Goal: Information Seeking & Learning: Learn about a topic

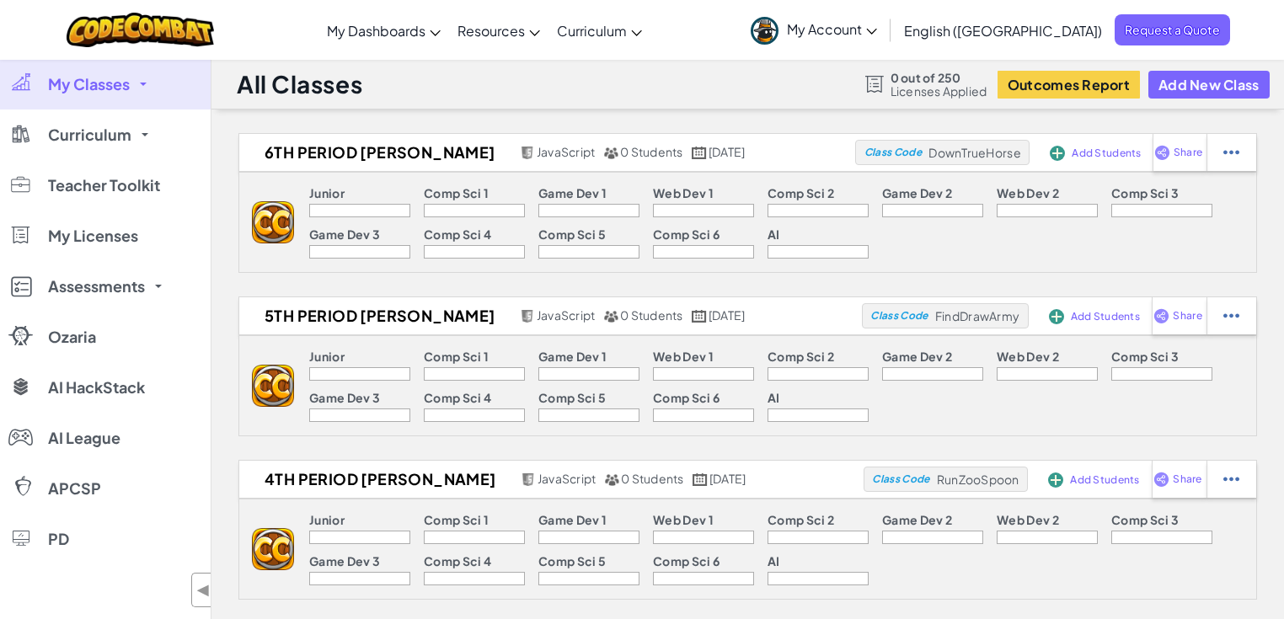
click at [324, 193] on p "Junior" at bounding box center [326, 192] width 35 height 13
click at [394, 189] on div "Junior" at bounding box center [359, 195] width 101 height 18
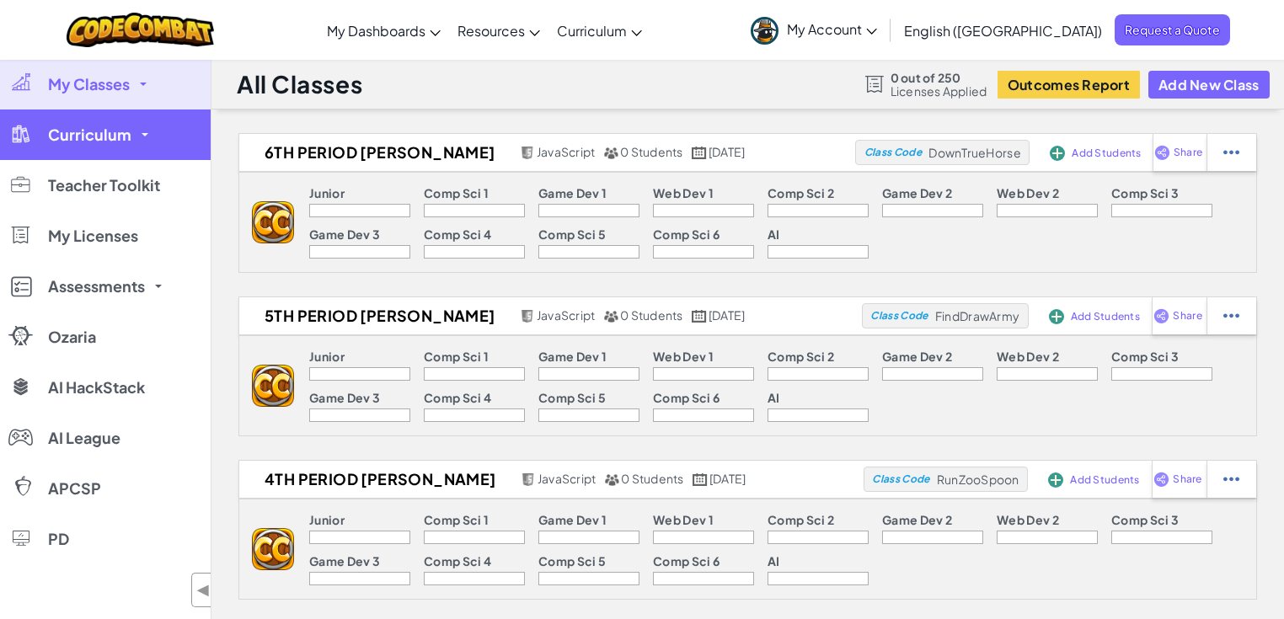
click at [133, 148] on link "Curriculum" at bounding box center [105, 135] width 211 height 51
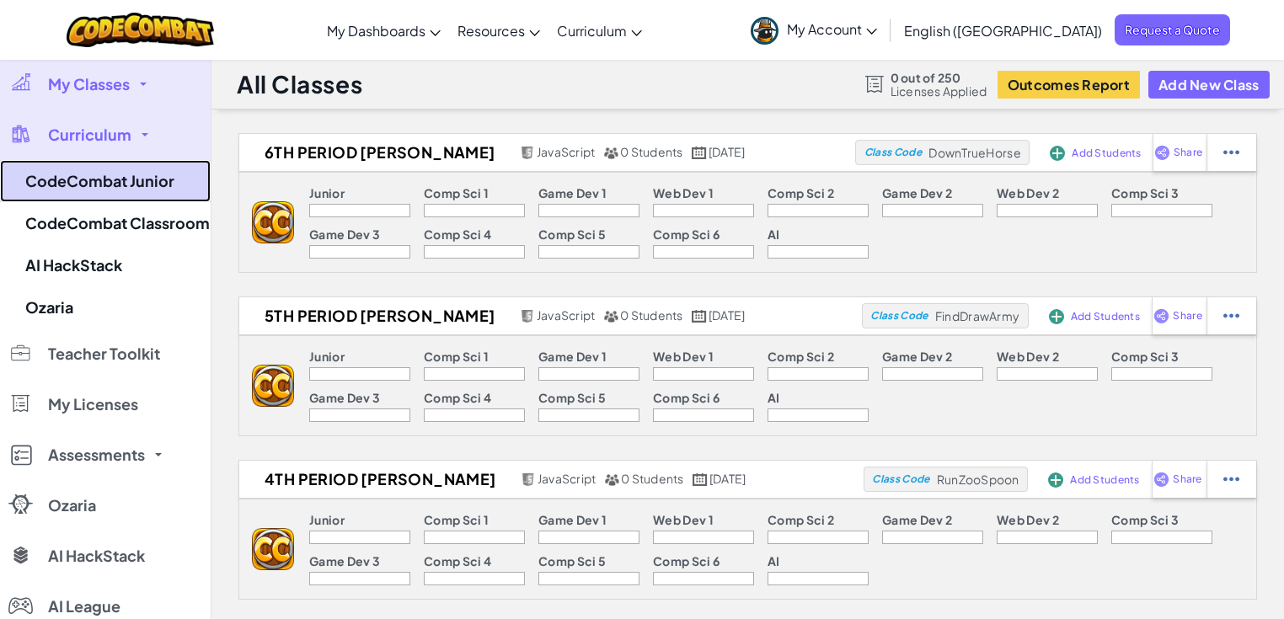
click at [143, 187] on link "CodeCombat Junior" at bounding box center [105, 181] width 211 height 42
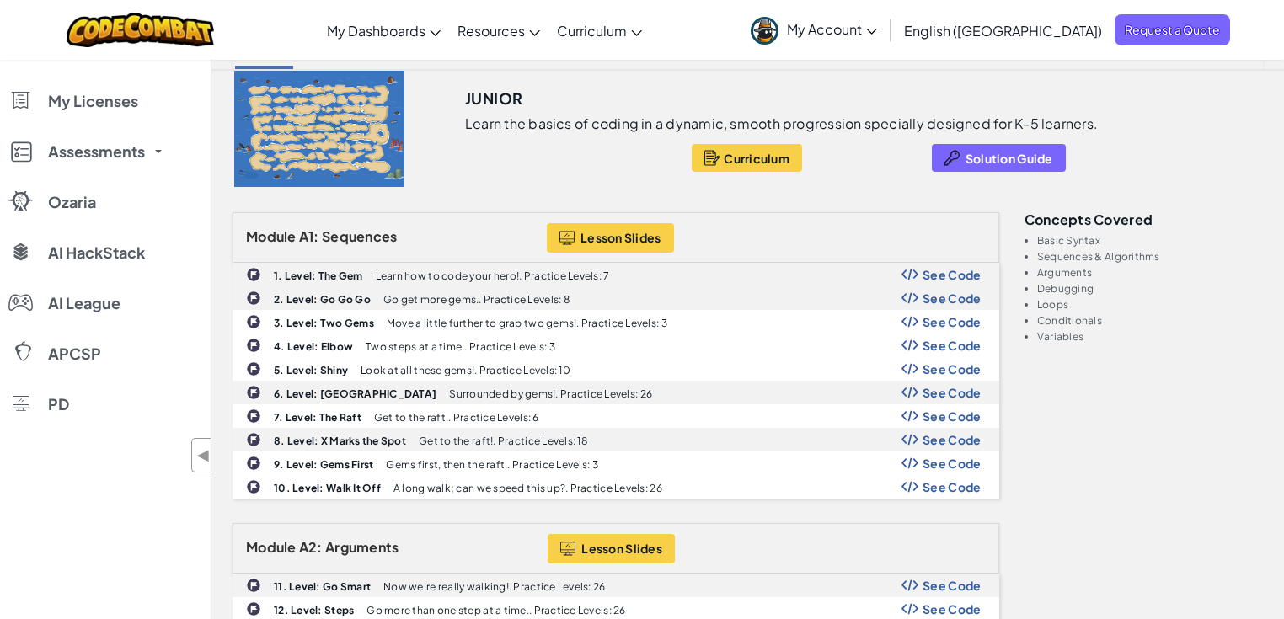
scroll to position [67, 0]
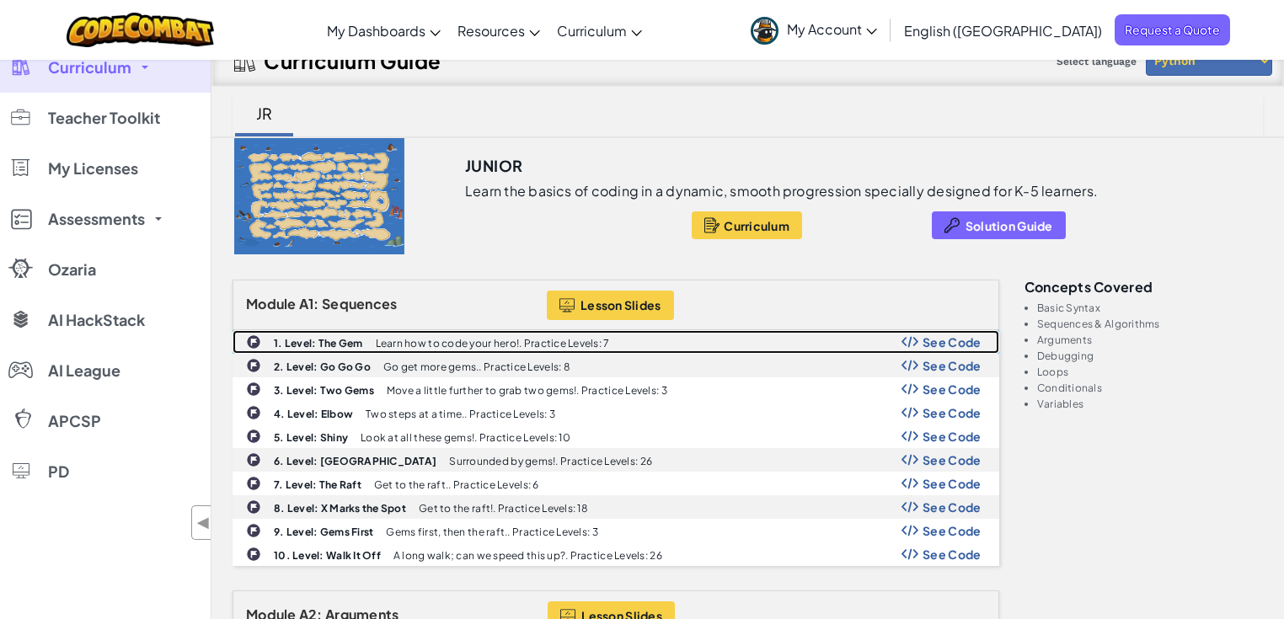
click at [361, 340] on b "1. Level: The Gem" at bounding box center [318, 343] width 89 height 13
